Goal: Find specific page/section: Find specific page/section

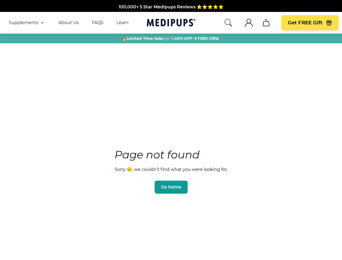
click at [171, 130] on section "Page not found Sorry 😔, we couldn’t find what you were looking for. Go home" at bounding box center [171, 158] width 342 height 208
click at [27, 23] on span "Supplements" at bounding box center [24, 22] width 30 height 5
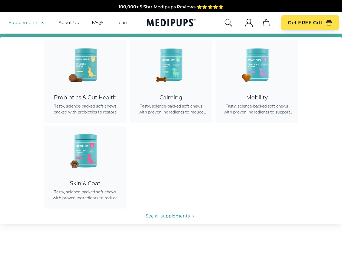
click at [42, 23] on icon "button" at bounding box center [42, 23] width 7 height 7
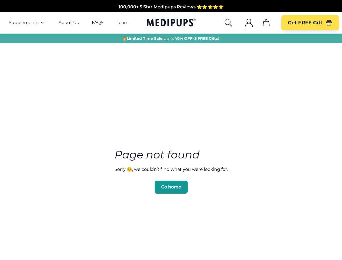
click at [228, 23] on icon "search" at bounding box center [228, 22] width 9 height 9
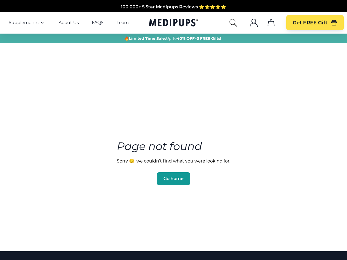
click at [249, 23] on icon ".cls-1{fill:none;stroke:currentColor;stroke-miterlimit:10;stroke-width:1.5px;}" at bounding box center [253, 22] width 9 height 9
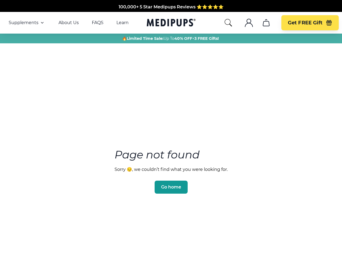
click at [266, 23] on icon "cart" at bounding box center [266, 22] width 9 height 9
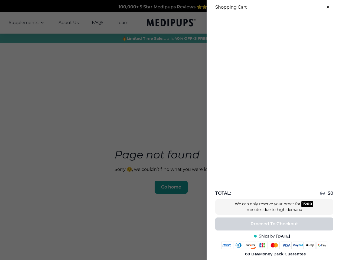
click at [266, 23] on div at bounding box center [274, 18] width 135 height 9
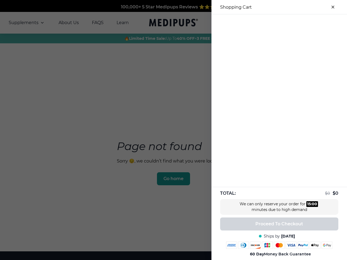
click at [310, 23] on div at bounding box center [278, 18] width 135 height 9
